Goal: Information Seeking & Learning: Learn about a topic

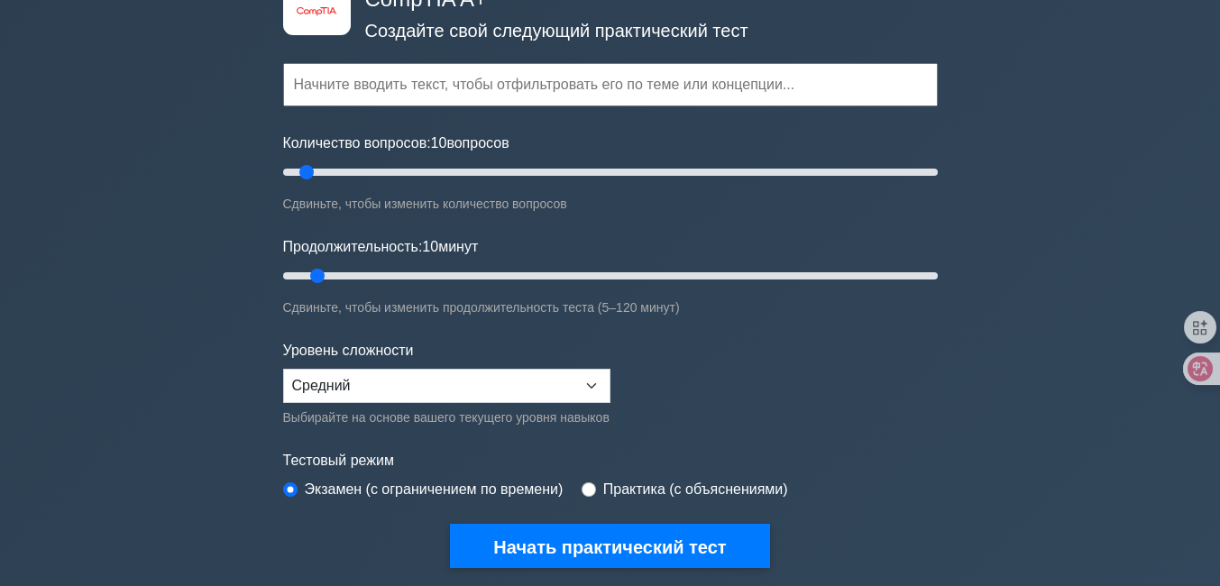
scroll to position [120, 0]
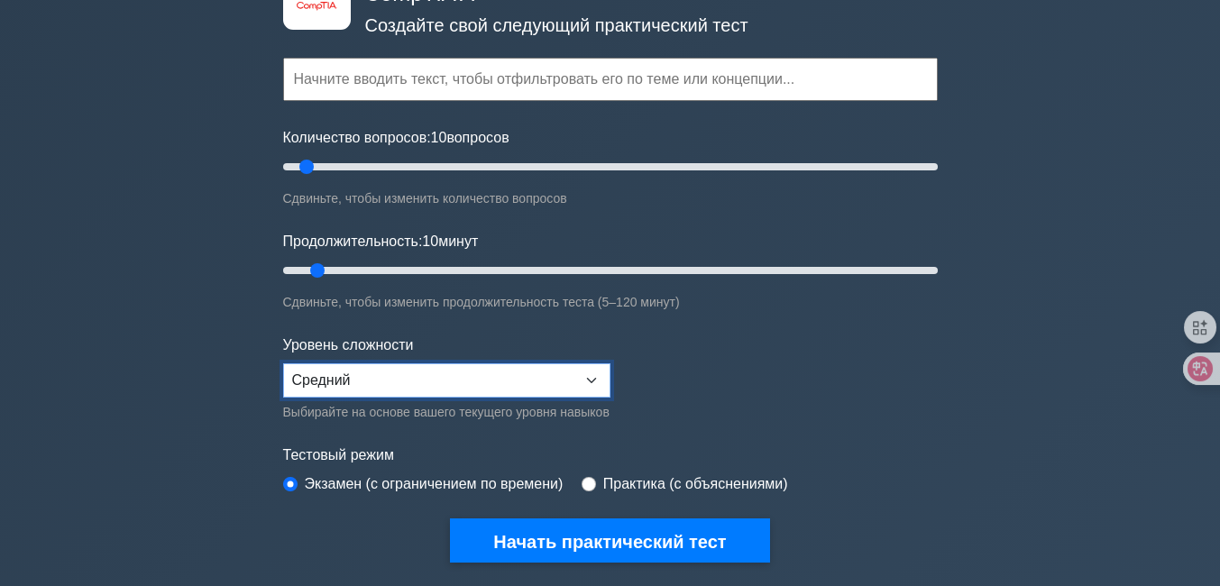
click at [379, 367] on select "Новичок Средний Эксперт" at bounding box center [446, 380] width 327 height 34
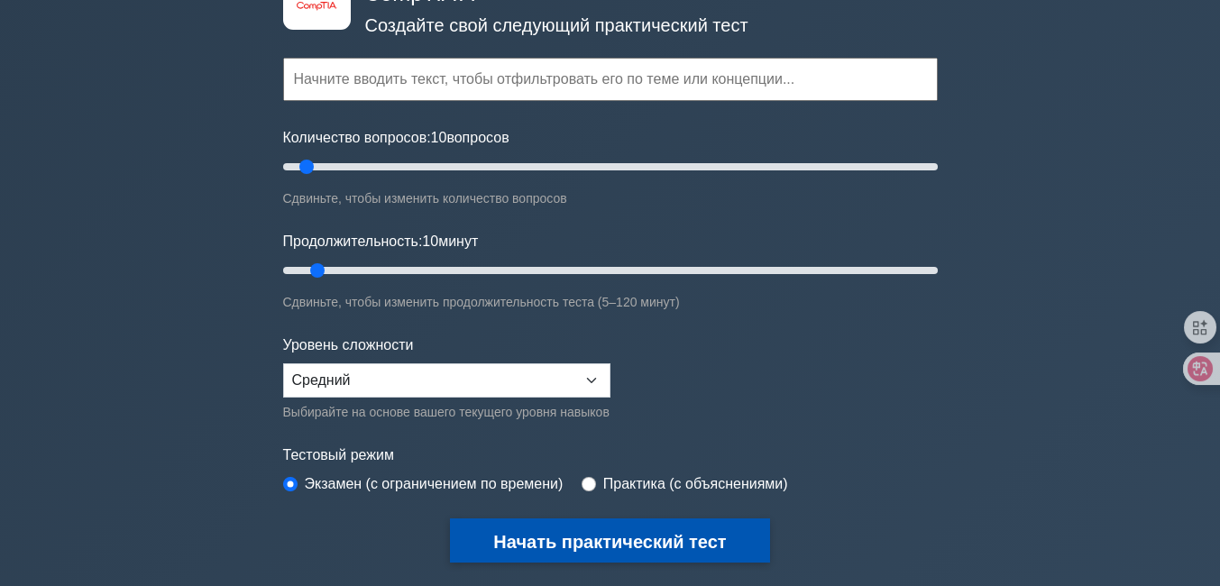
click at [628, 538] on font "Начать практический тест" at bounding box center [609, 542] width 233 height 20
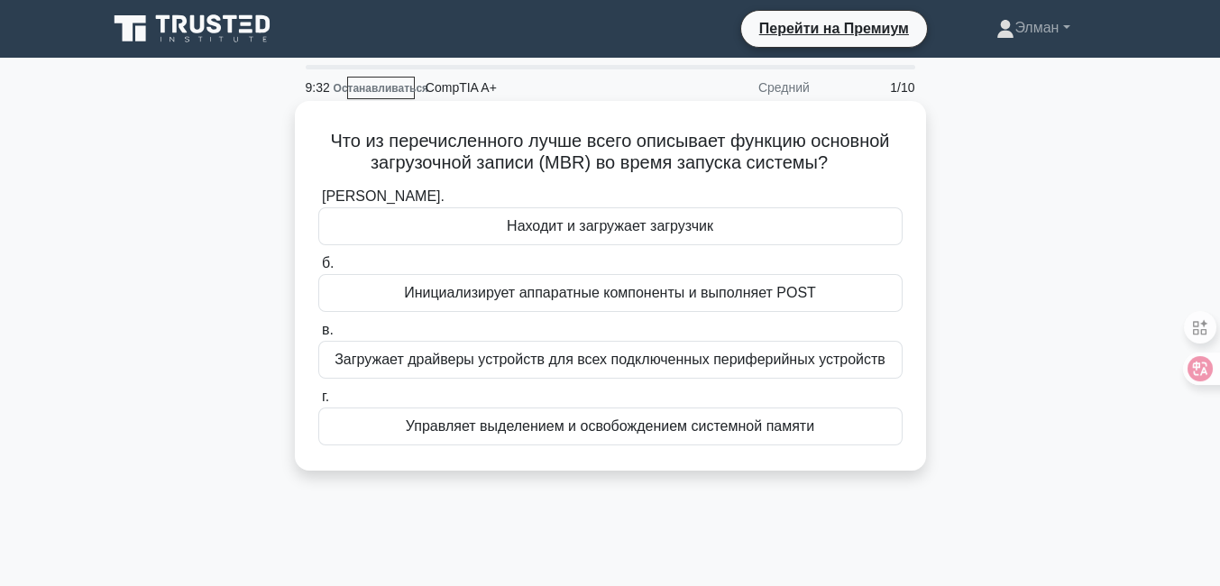
click at [674, 237] on font "Находит и загружает загрузчик" at bounding box center [610, 227] width 207 height 22
click at [318, 203] on input "а. Находит и загружает загрузчик" at bounding box center [318, 197] width 0 height 12
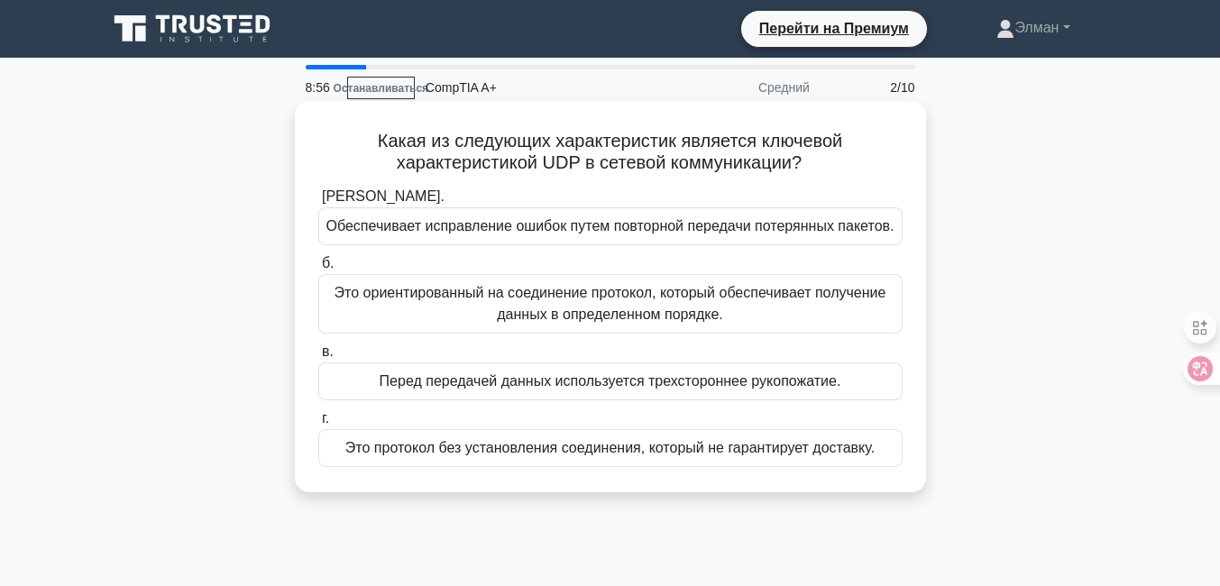
click at [650, 455] on font "Это протокол без установления соединения, который не гарантирует доставку." at bounding box center [609, 447] width 529 height 15
click at [318, 425] on input "г. Это протокол без установления соединения, который не гарантирует доставку." at bounding box center [318, 419] width 0 height 12
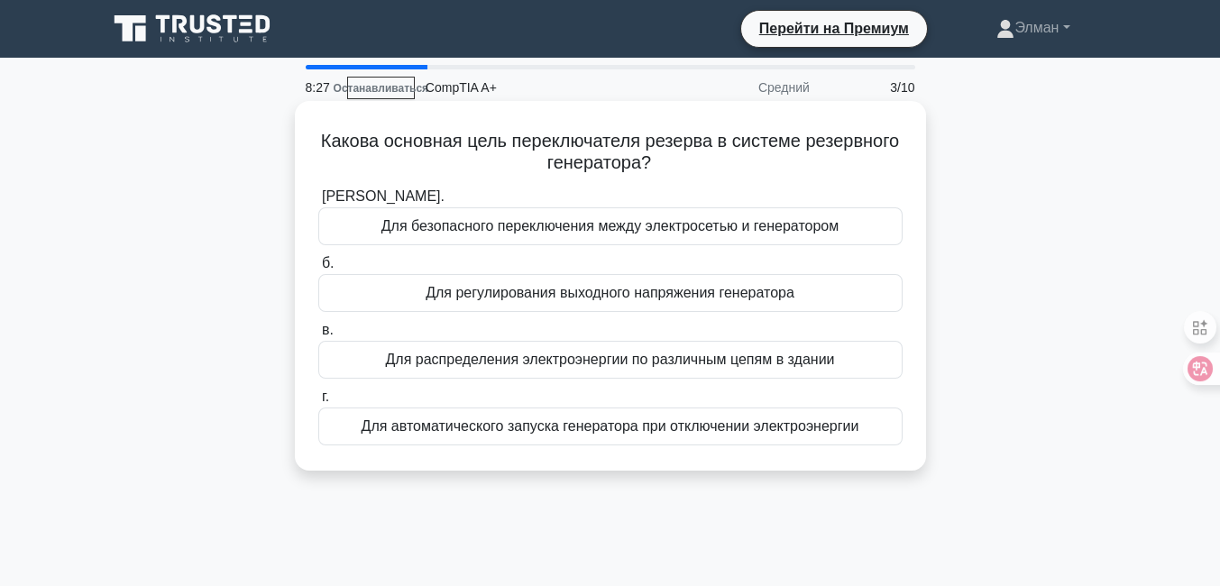
click at [628, 427] on font "Для автоматического запуска генератора при отключении электроэнергии" at bounding box center [611, 425] width 498 height 15
click at [318, 403] on input "г. Для автоматического запуска генератора при отключении электроэнергии" at bounding box center [318, 397] width 0 height 12
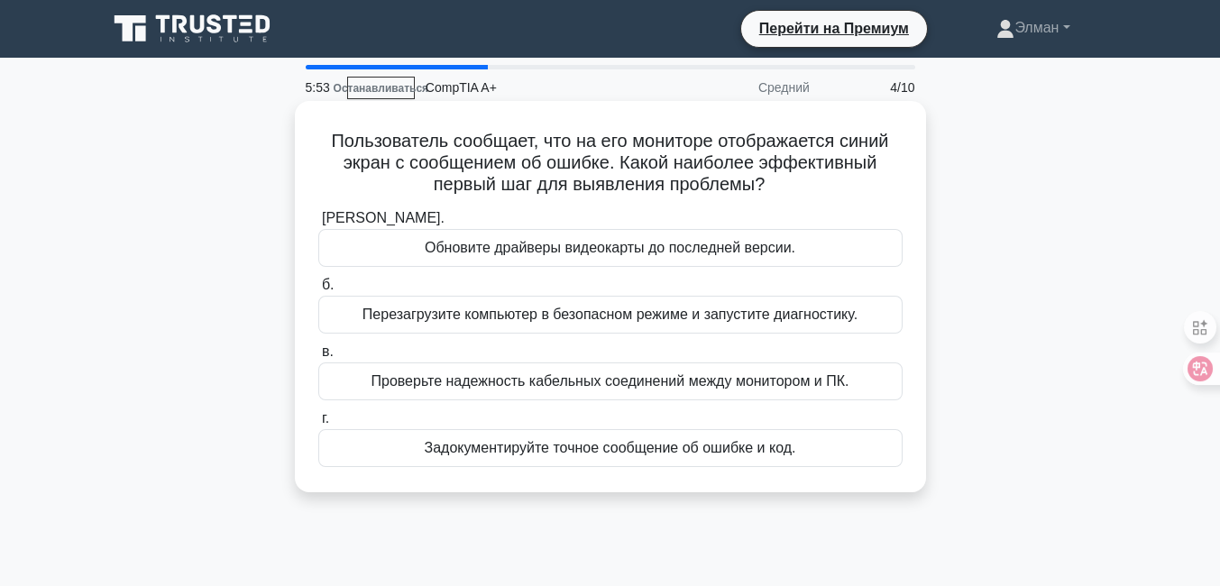
click at [801, 187] on h5 "Пользователь сообщает, что на его мониторе отображается синий экран с сообщение…" at bounding box center [611, 163] width 588 height 67
click at [696, 444] on font "Задокументируйте точное сообщение об ошибке и код." at bounding box center [611, 447] width 372 height 15
click at [318, 425] on input "г. Задокументируйте точное сообщение об ошибке и код." at bounding box center [318, 419] width 0 height 12
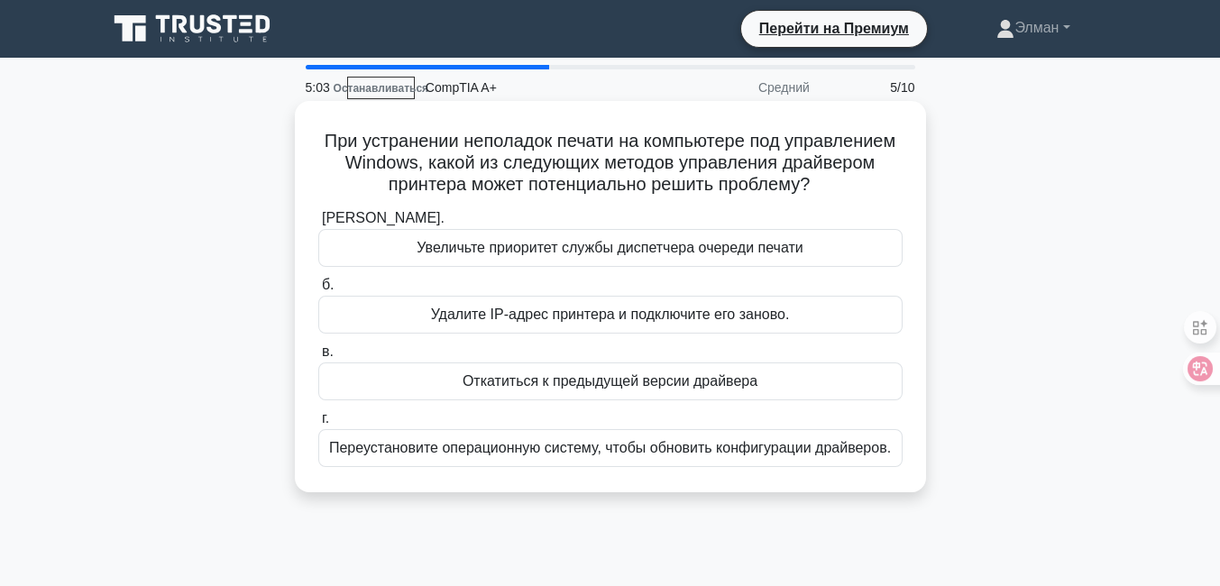
click at [678, 373] on font "Откатиться к предыдущей версии драйвера" at bounding box center [610, 380] width 295 height 15
click at [318, 358] on input "в. Откатиться к предыдущей версии драйвера" at bounding box center [318, 352] width 0 height 12
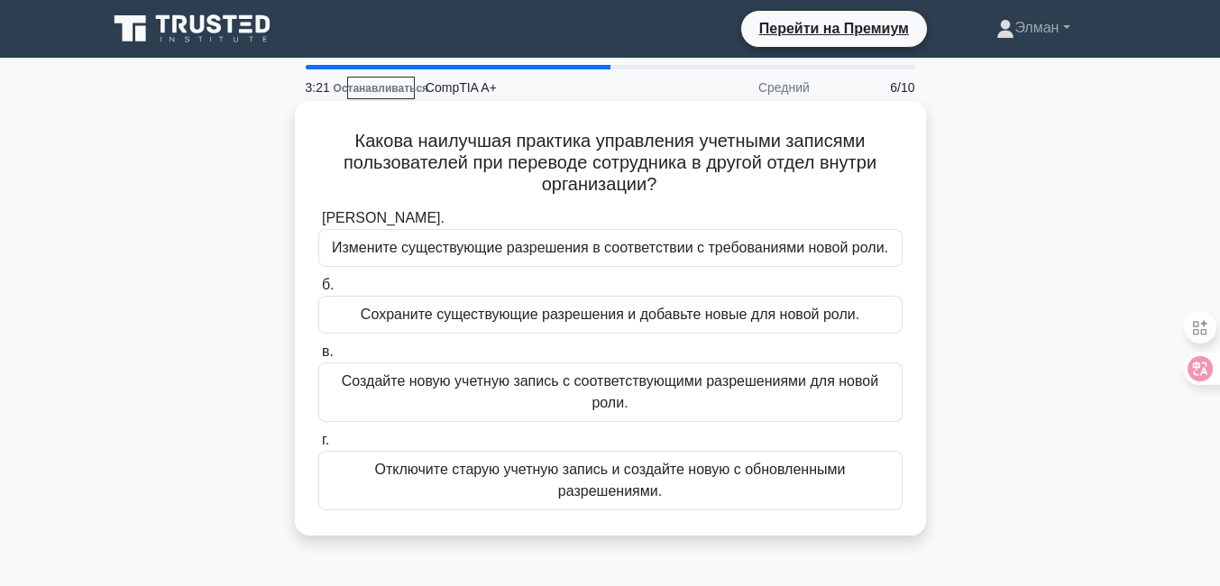
click at [640, 255] on font "Измените существующие разрешения в соответствии с требованиями новой роли." at bounding box center [610, 247] width 556 height 15
click at [318, 225] on input "а. Измените существующие разрешения в соответствии с требованиями новой роли." at bounding box center [318, 219] width 0 height 12
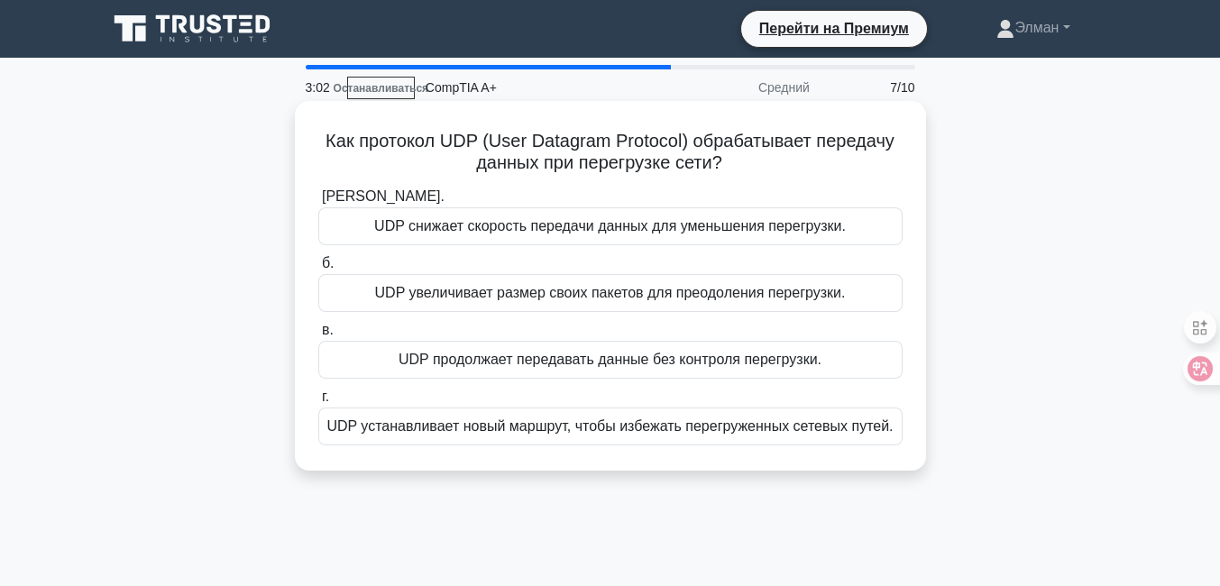
click at [705, 355] on font "UDP продолжает передавать данные без контроля перегрузки." at bounding box center [610, 359] width 423 height 15
click at [318, 336] on input "в. UDP продолжает передавать данные без контроля перегрузки." at bounding box center [318, 331] width 0 height 12
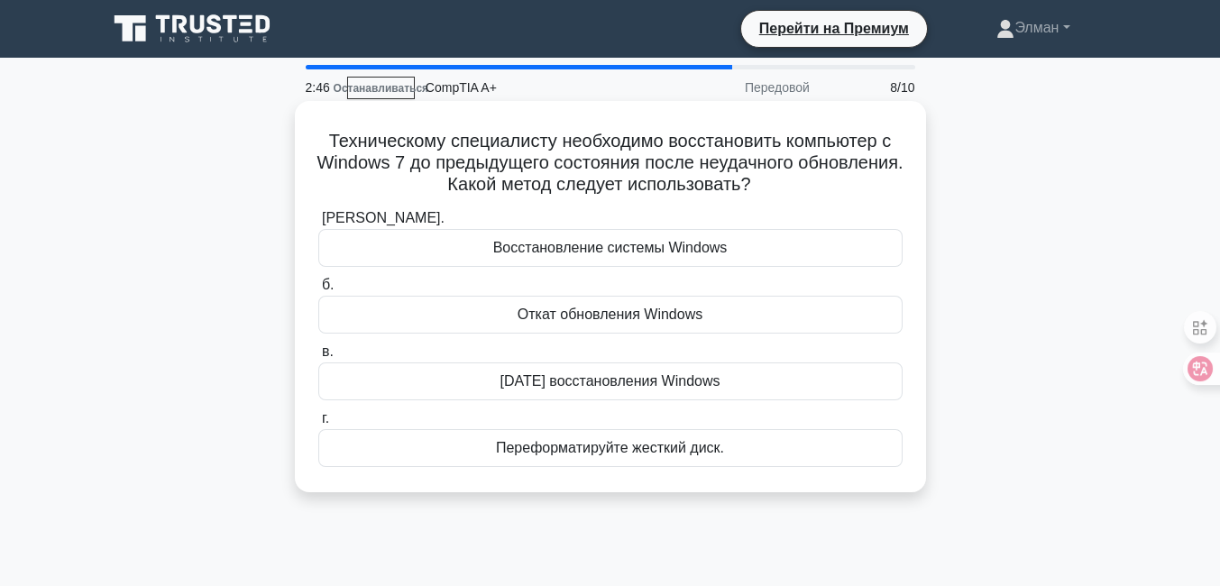
click at [639, 319] on font "Откат обновления Windows" at bounding box center [610, 314] width 185 height 15
click at [318, 291] on input "б. Откат обновления Windows" at bounding box center [318, 286] width 0 height 12
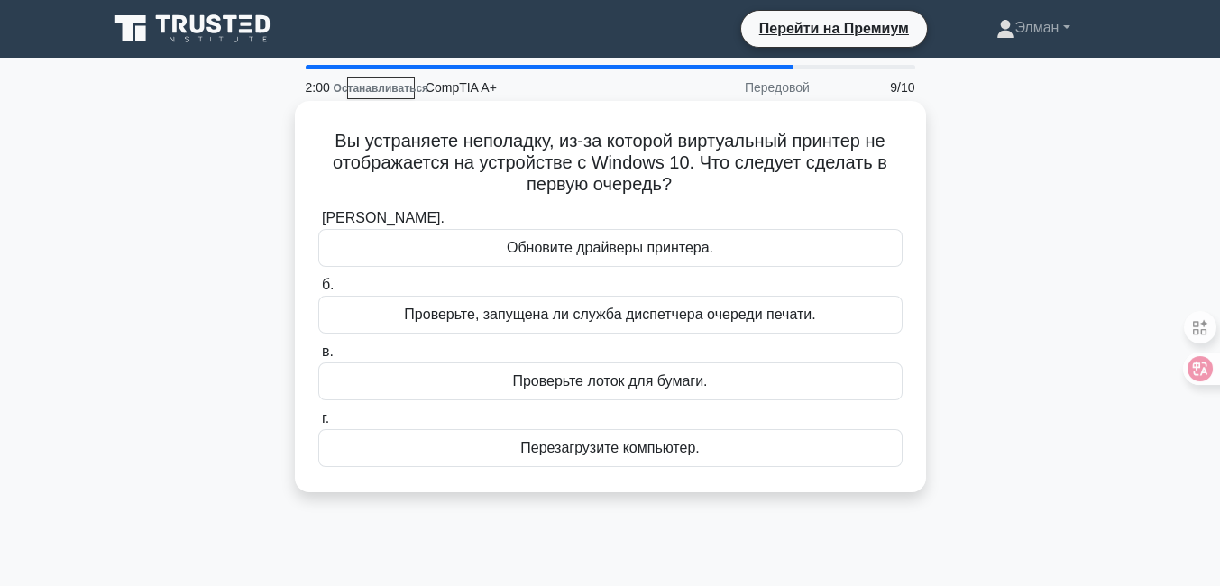
click at [697, 242] on font "Обновите драйверы принтера." at bounding box center [610, 247] width 207 height 15
click at [318, 225] on input "а. Обновите драйверы принтера." at bounding box center [318, 219] width 0 height 12
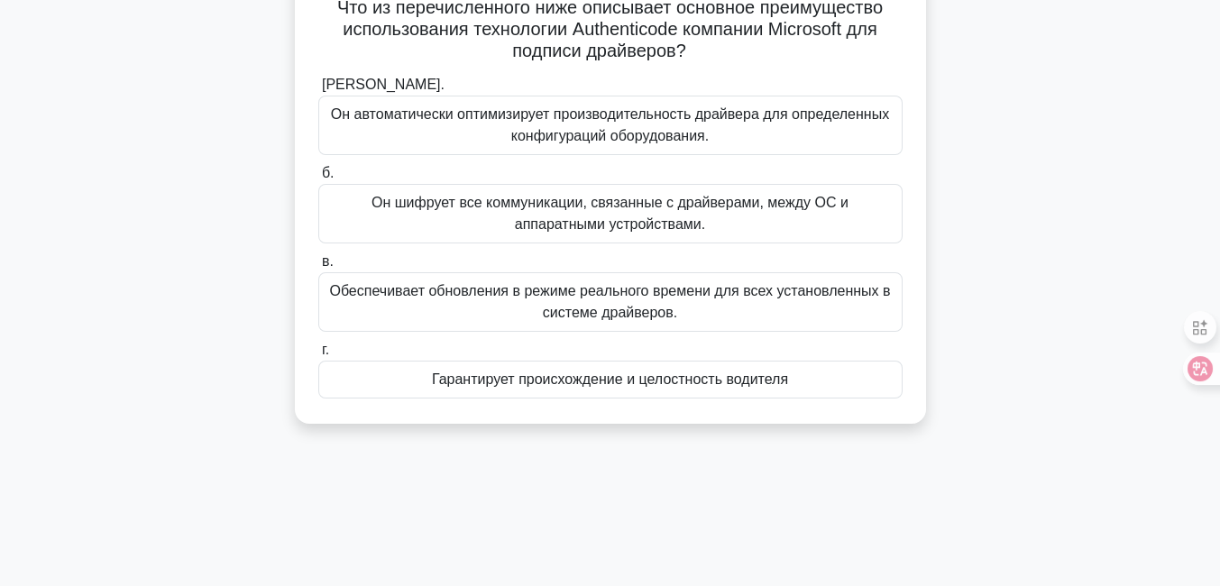
scroll to position [126, 0]
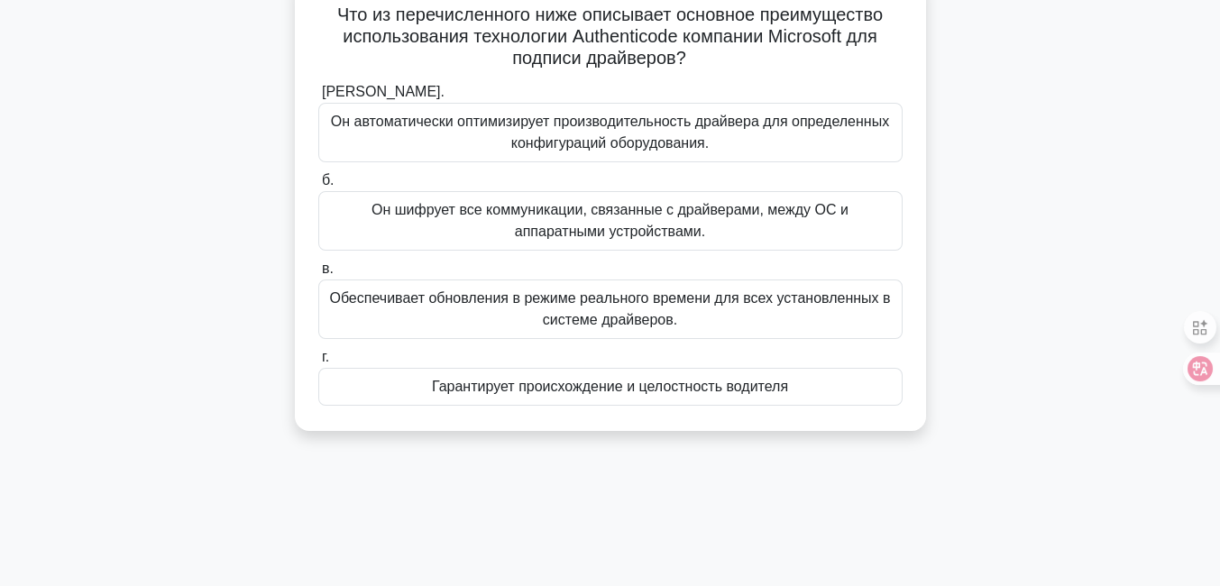
click at [603, 393] on font "Гарантирует происхождение и целостность водителя" at bounding box center [610, 386] width 356 height 15
click at [318, 363] on input "г. Гарантирует происхождение и целостность водителя" at bounding box center [318, 358] width 0 height 12
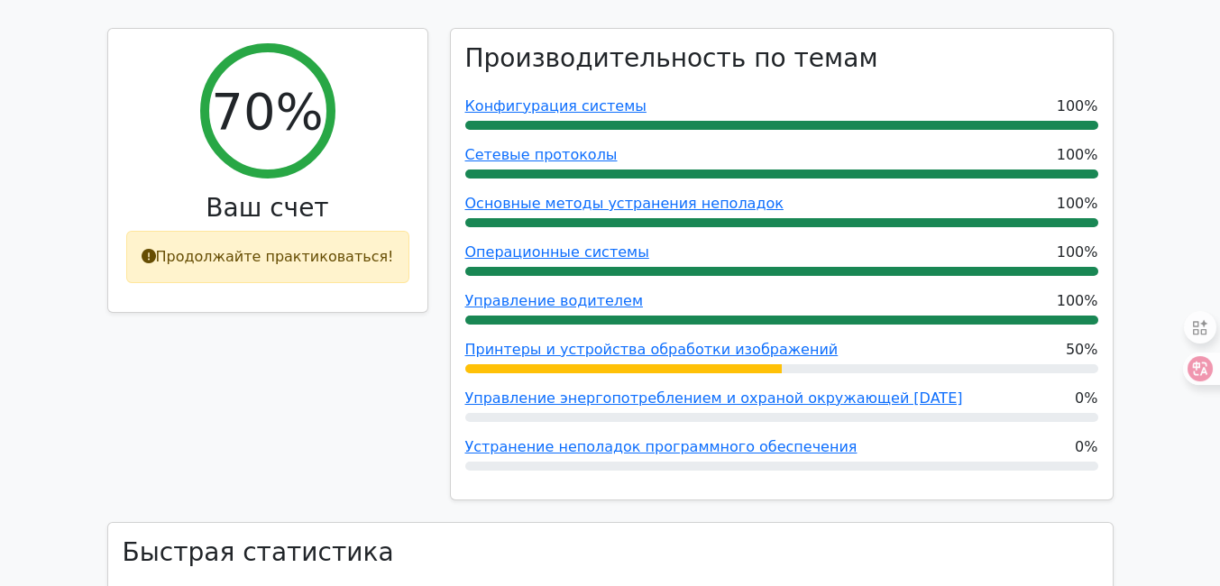
scroll to position [745, 0]
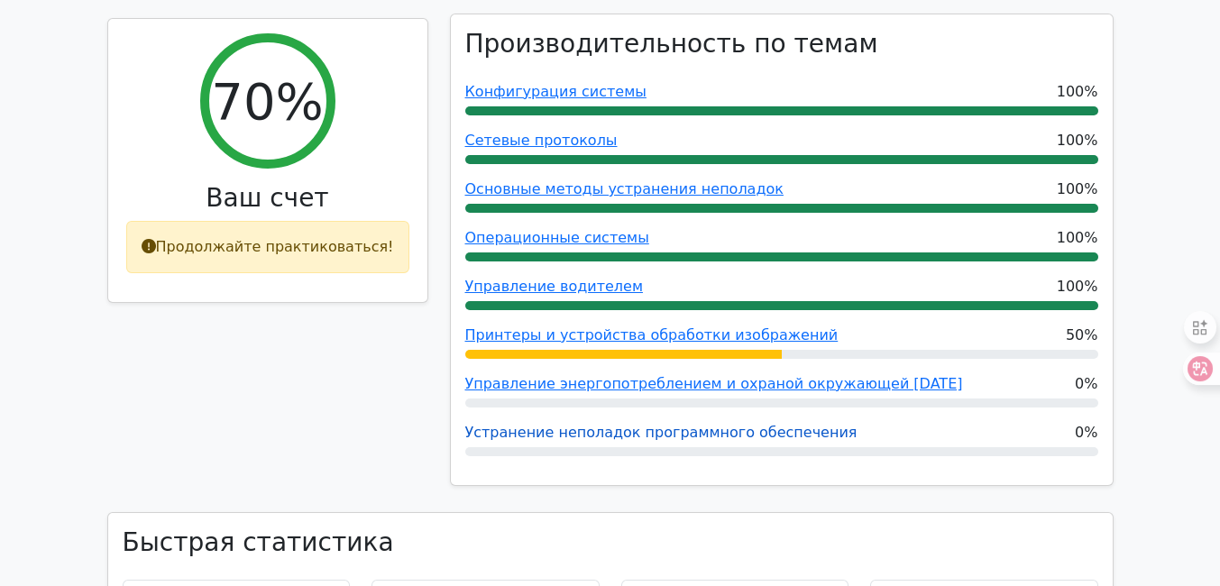
click at [727, 424] on font "Устранение неполадок программного обеспечения" at bounding box center [661, 432] width 392 height 17
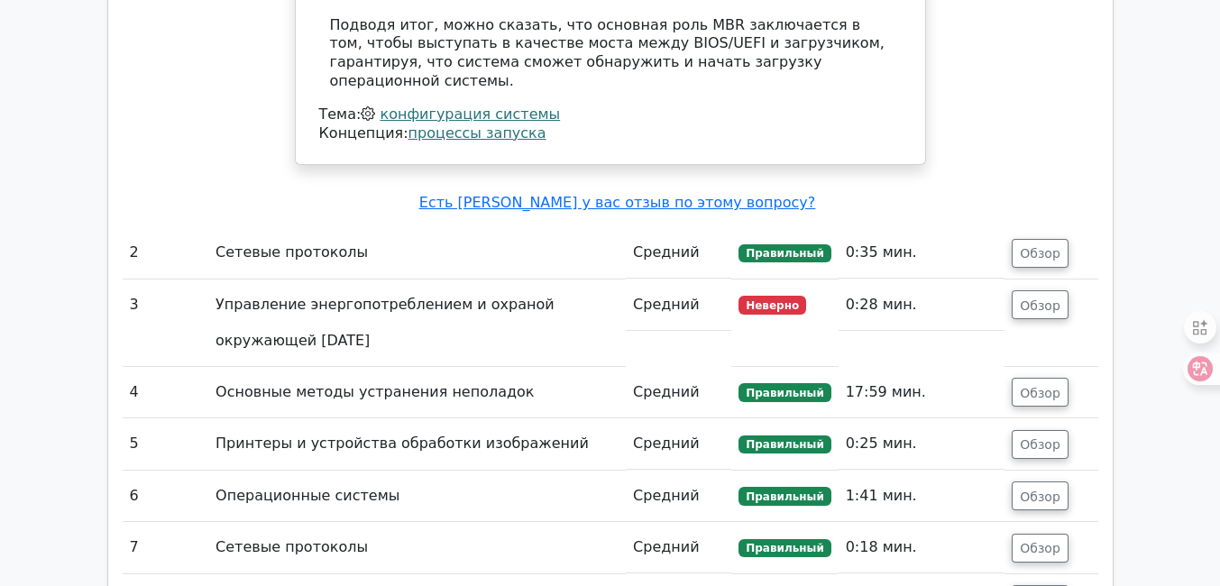
scroll to position [2542, 0]
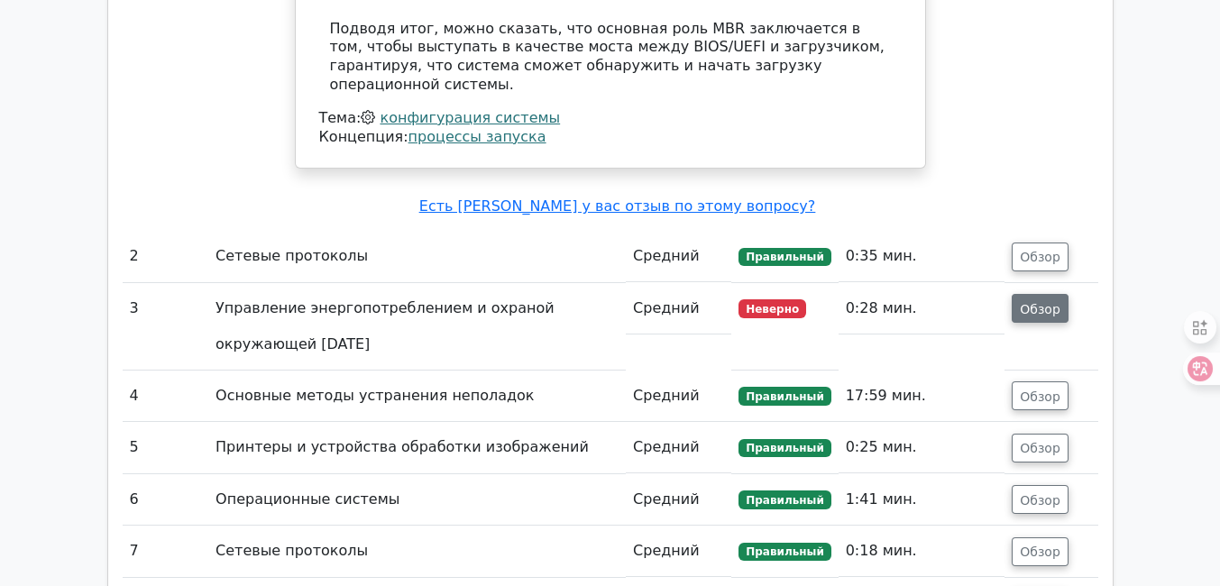
click at [1047, 301] on font "Обзор" at bounding box center [1040, 308] width 41 height 14
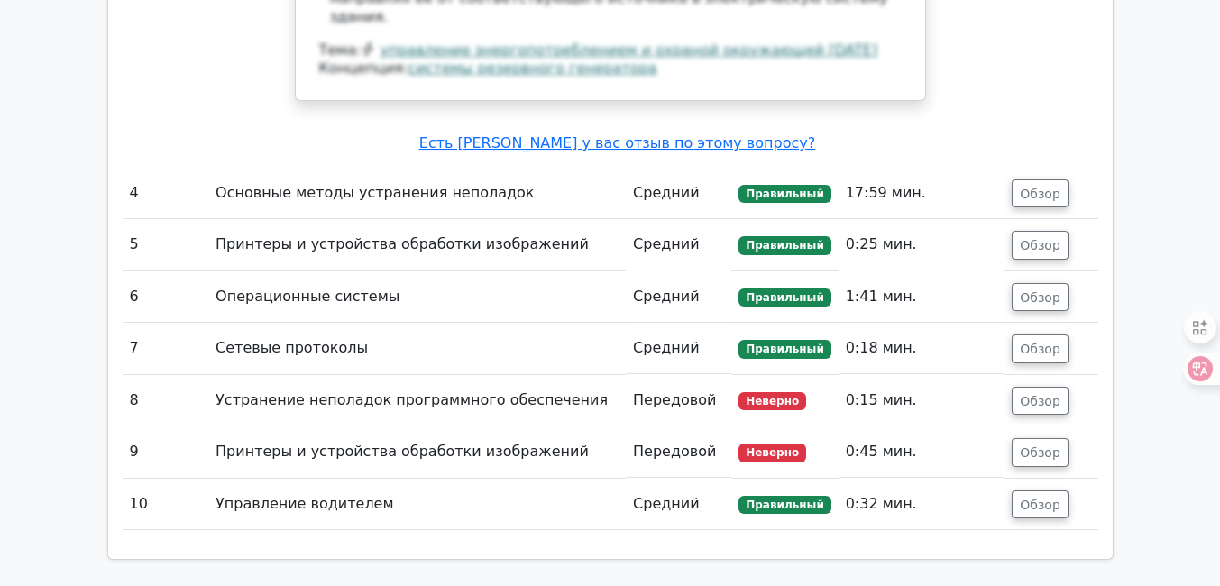
scroll to position [3830, 0]
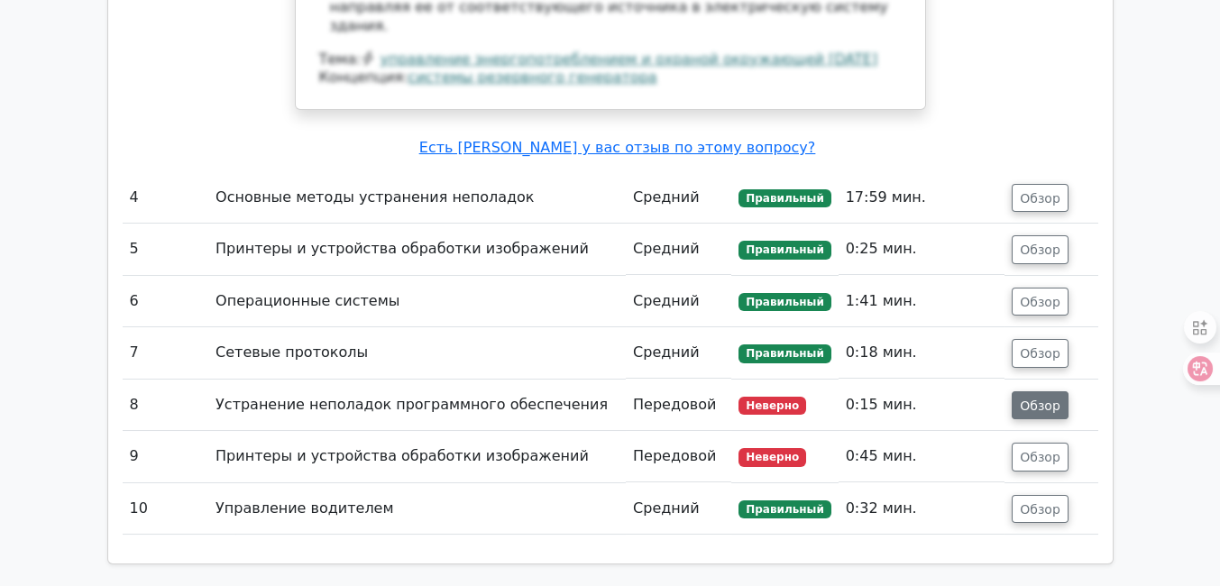
click at [1041, 391] on button "Обзор" at bounding box center [1040, 405] width 57 height 29
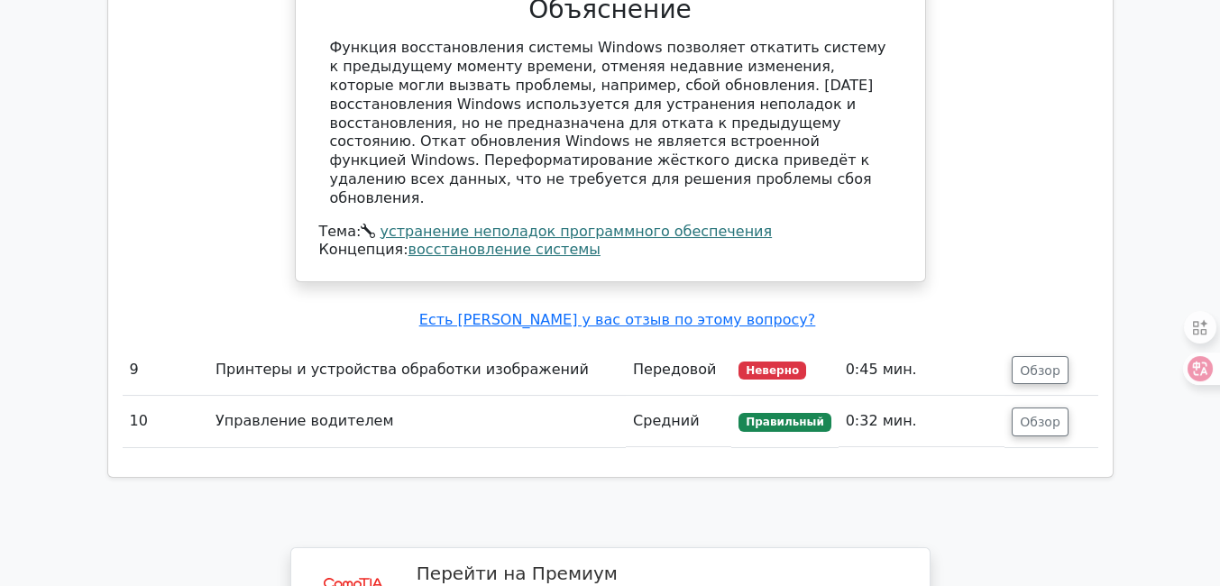
scroll to position [4646, 0]
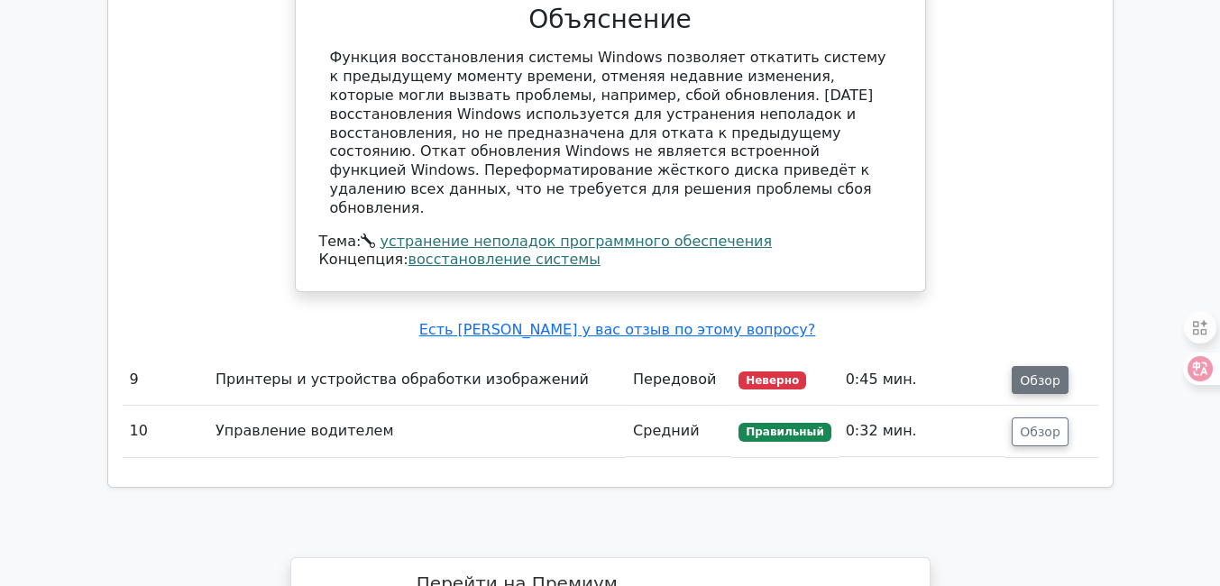
click at [1044, 372] on font "Обзор" at bounding box center [1040, 379] width 41 height 14
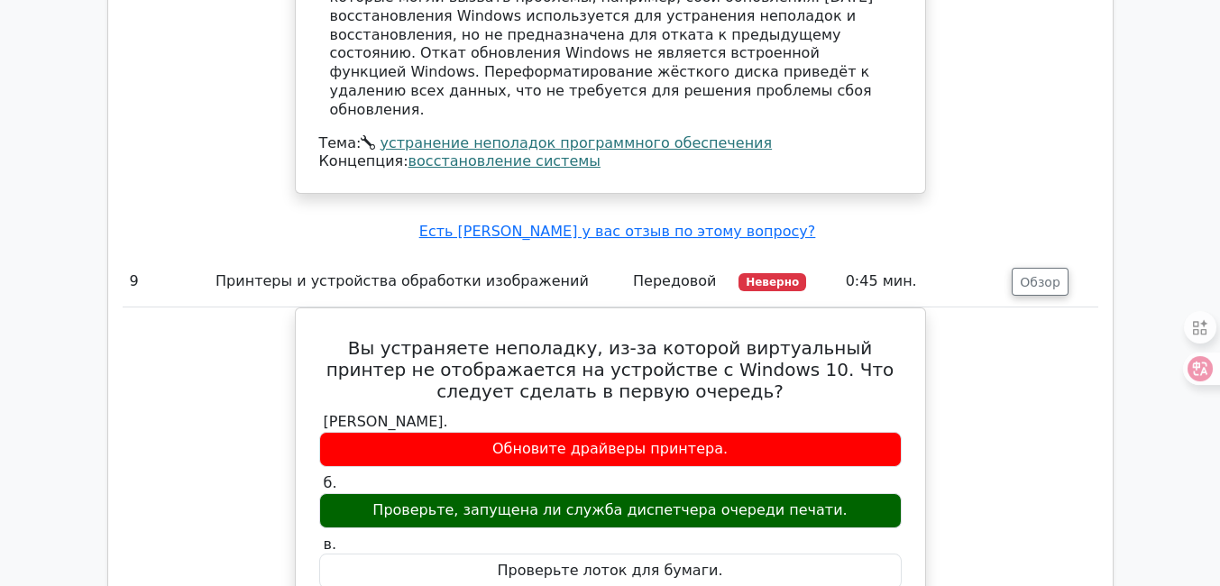
scroll to position [4749, 0]
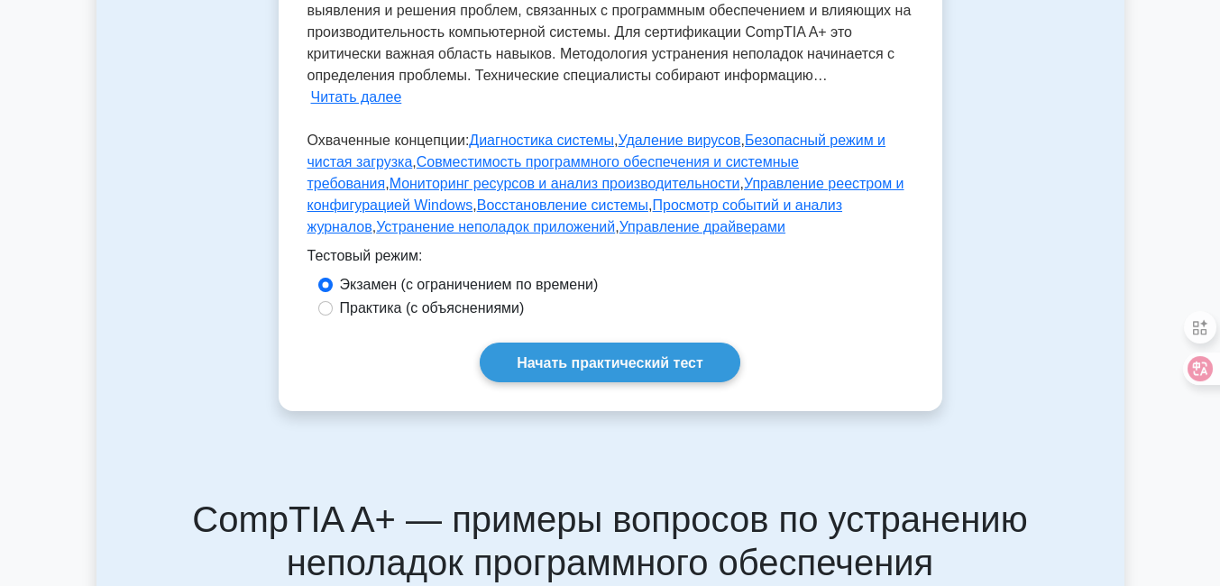
scroll to position [1364, 0]
